Goal: Use online tool/utility: Use online tool/utility

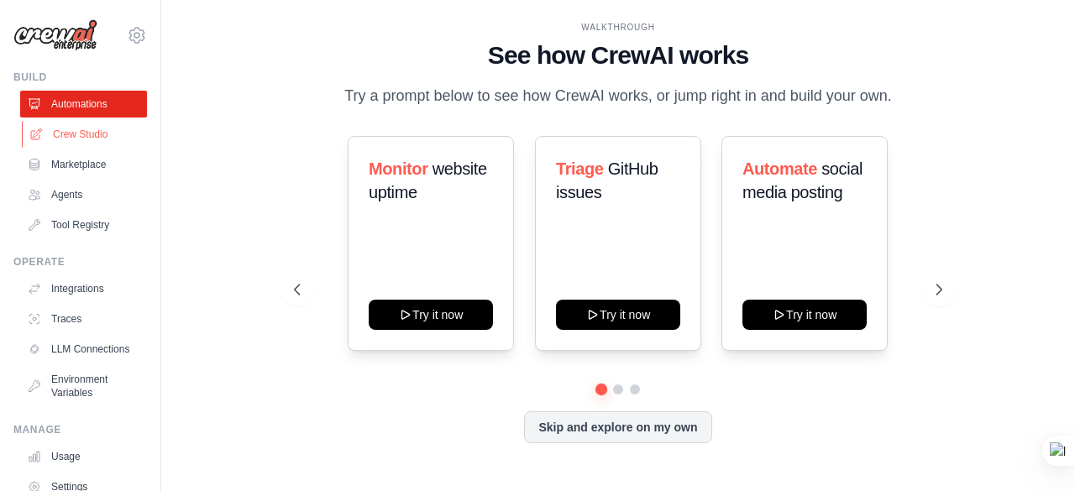
click at [78, 139] on link "Crew Studio" at bounding box center [85, 134] width 127 height 27
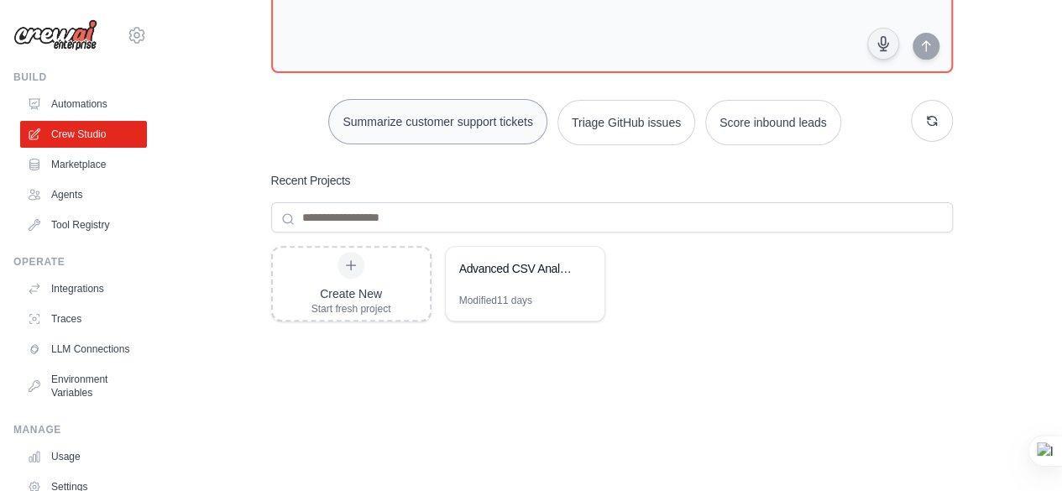
scroll to position [168, 0]
click at [501, 280] on div "Advanced CSV Analytics Dashboard" at bounding box center [525, 271] width 159 height 47
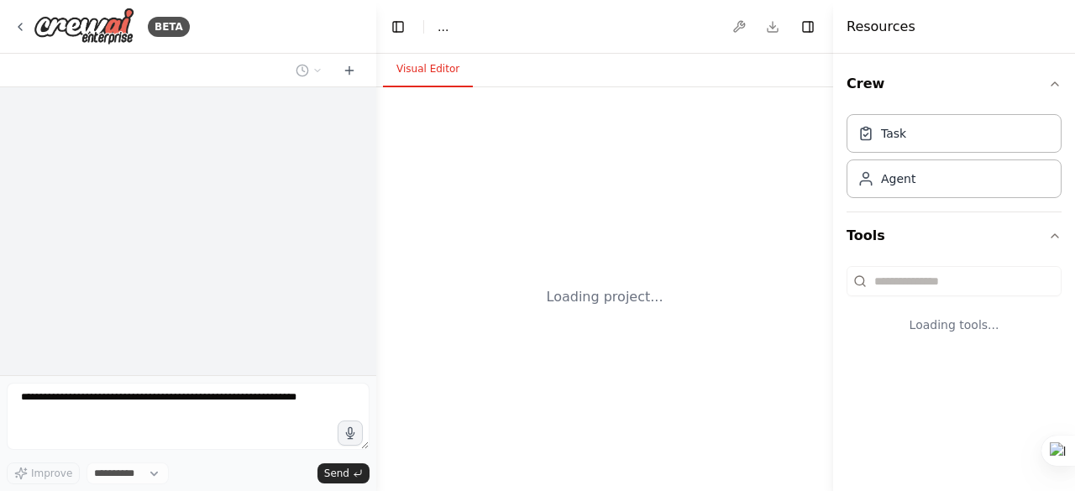
select select "****"
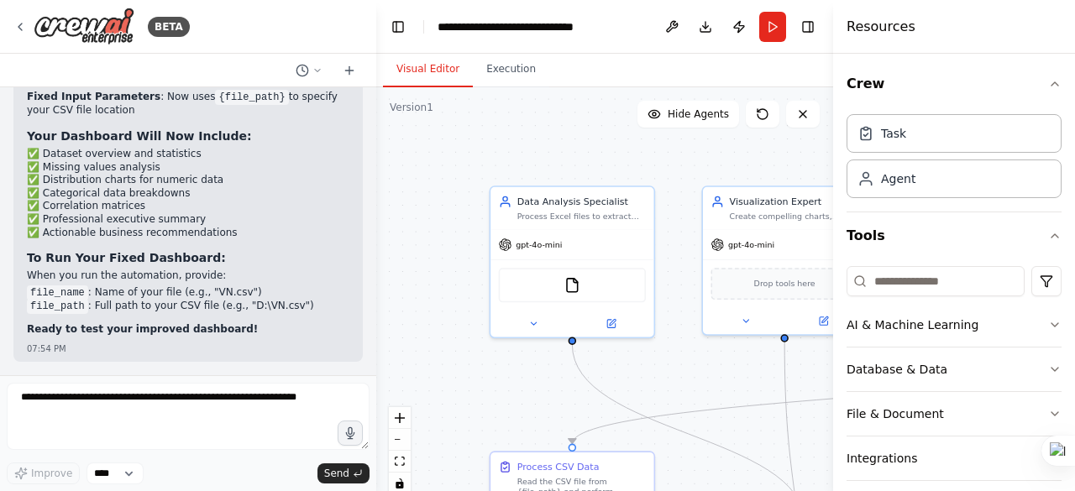
scroll to position [25338, 0]
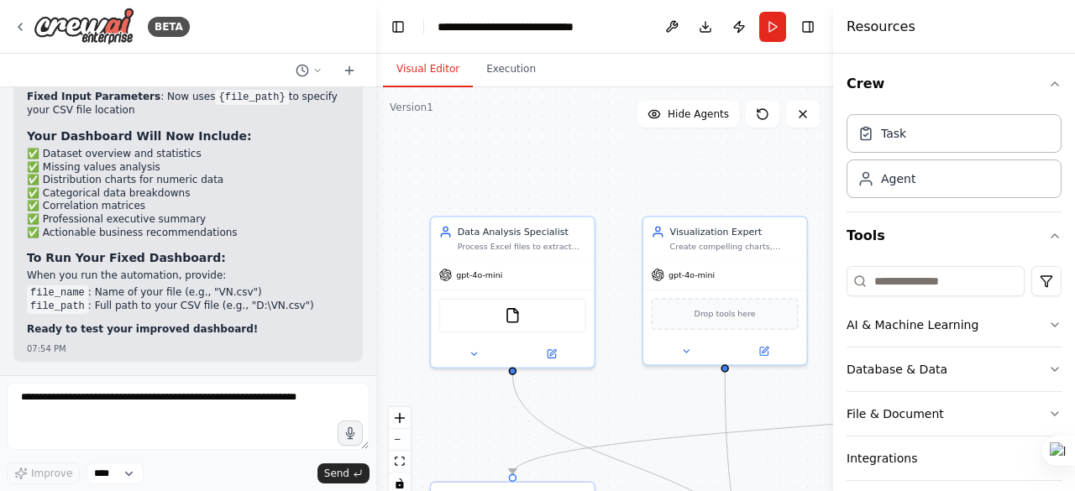
drag, startPoint x: 655, startPoint y: 360, endPoint x: 595, endPoint y: 391, distance: 66.9
click at [595, 391] on div ".deletable-edge-delete-btn { width: 20px; height: 20px; border: 0px solid #ffff…" at bounding box center [604, 297] width 457 height 420
